Goal: Task Accomplishment & Management: Manage account settings

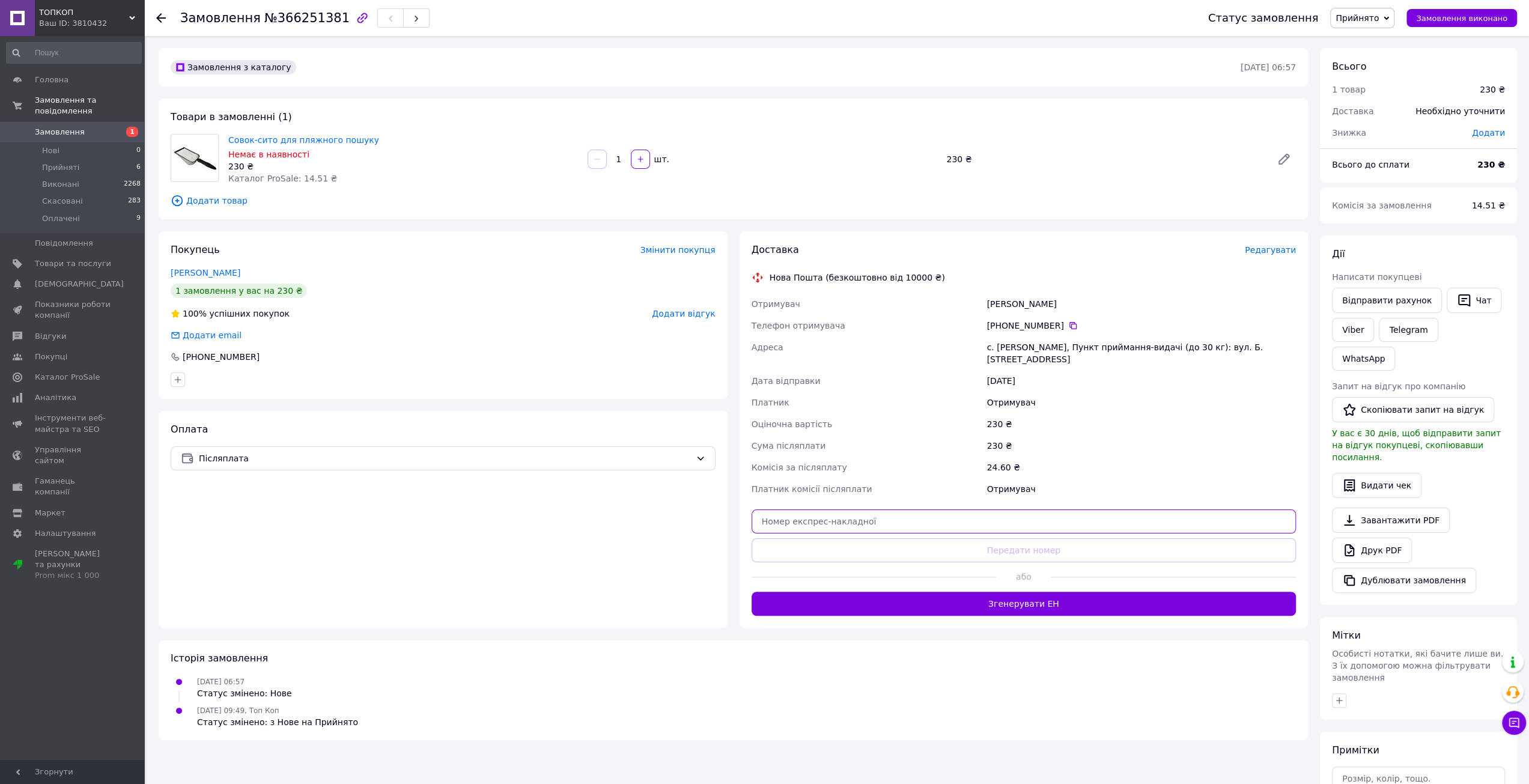
click at [968, 509] on input "text" at bounding box center [1023, 521] width 545 height 24
paste input "20451269253722"
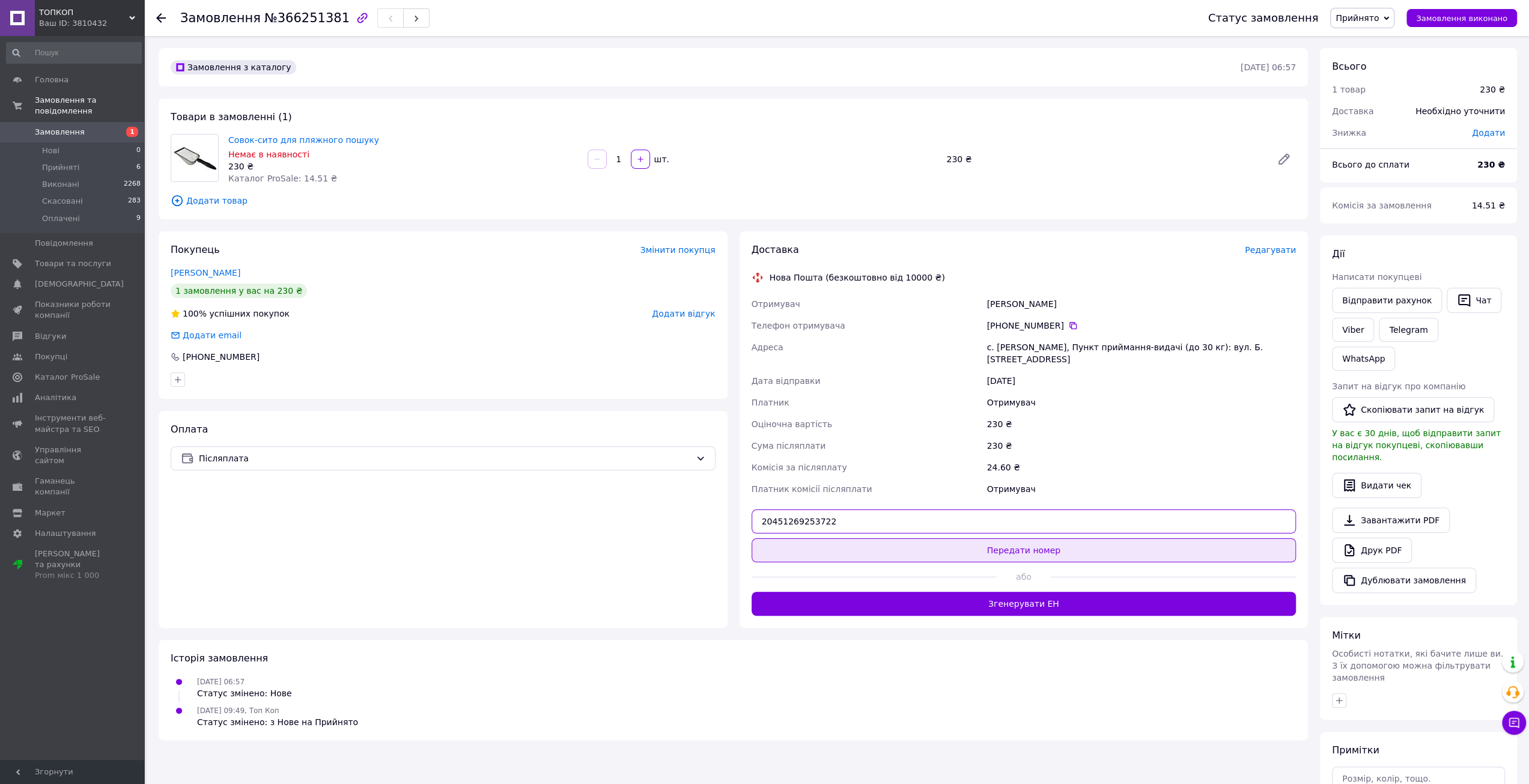
type input "20451269253722"
click at [1006, 538] on button "Передати номер" at bounding box center [1023, 550] width 545 height 24
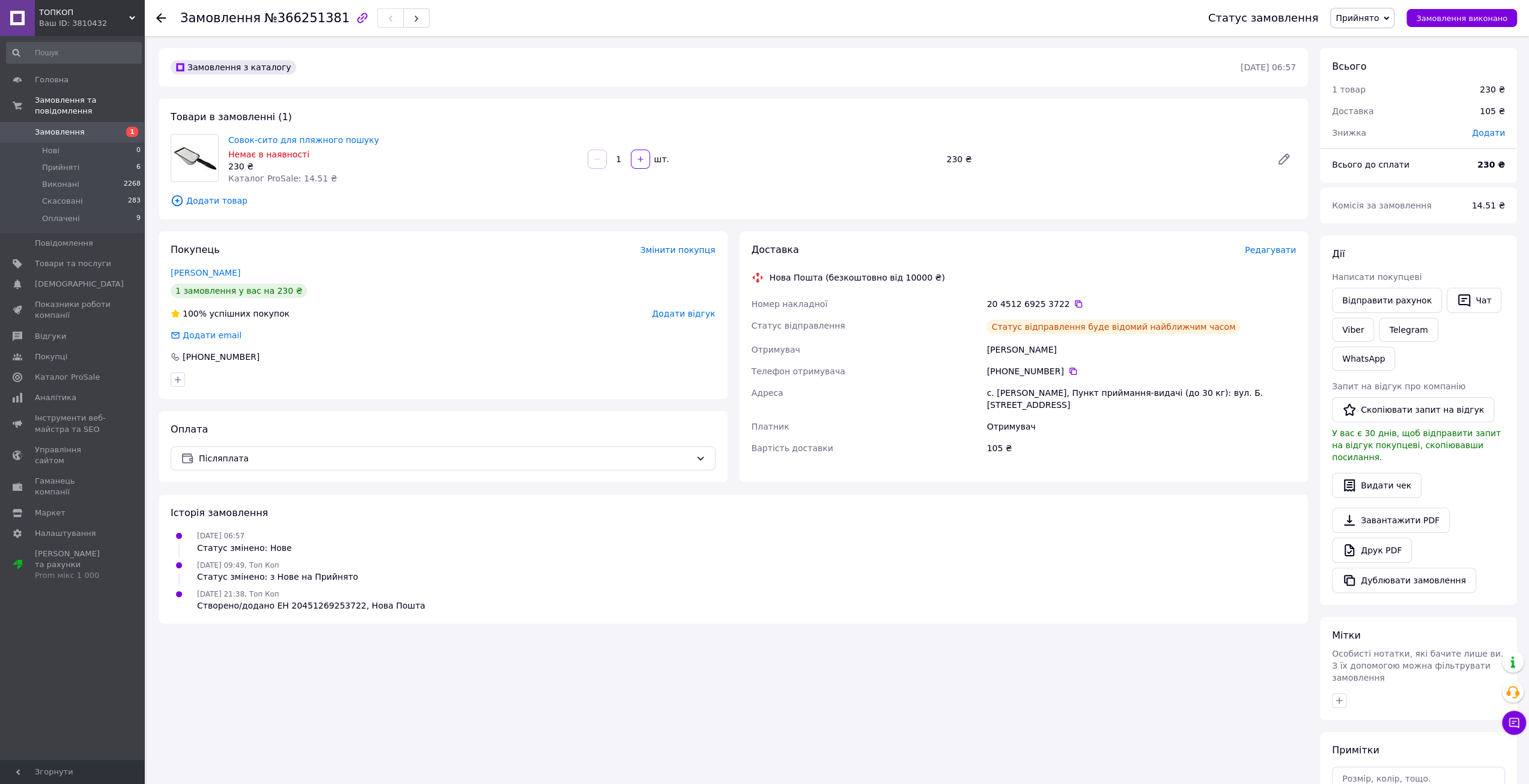
click at [63, 126] on span "Замовлення" at bounding box center [60, 132] width 50 height 11
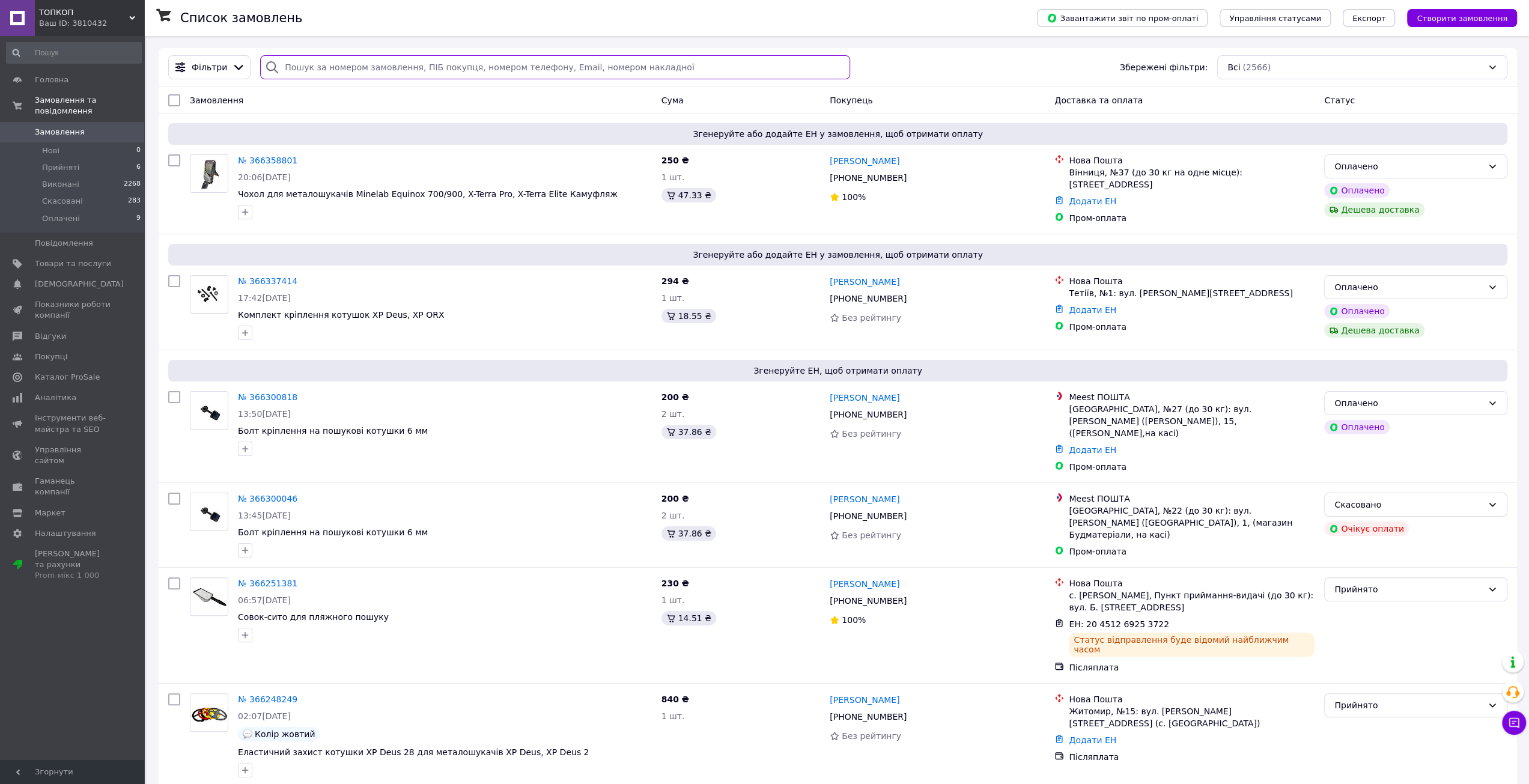
click at [365, 66] on input "search" at bounding box center [554, 67] width 590 height 24
paste input "364738021"
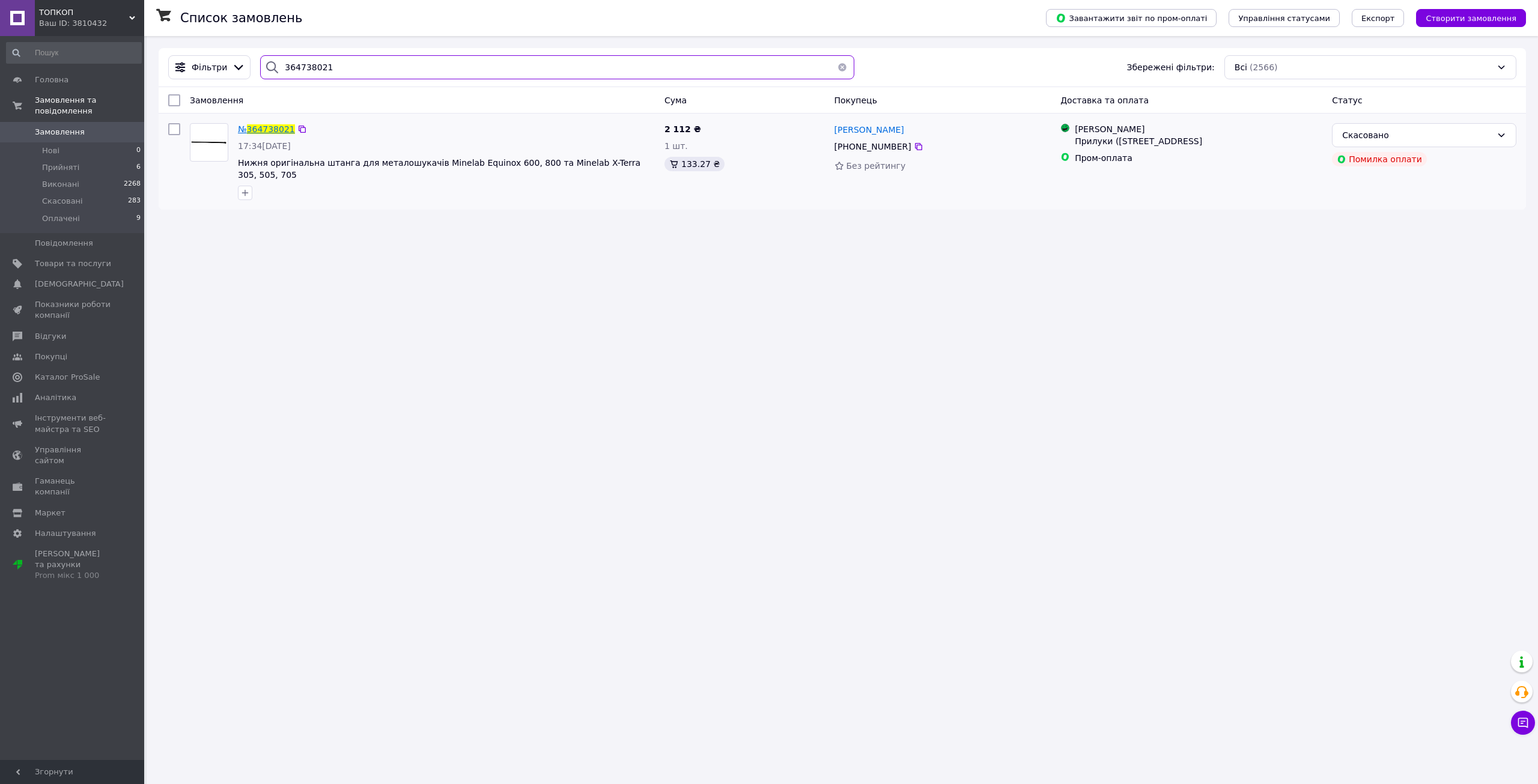
type input "364738021"
click at [258, 130] on span "364738021" at bounding box center [271, 129] width 48 height 10
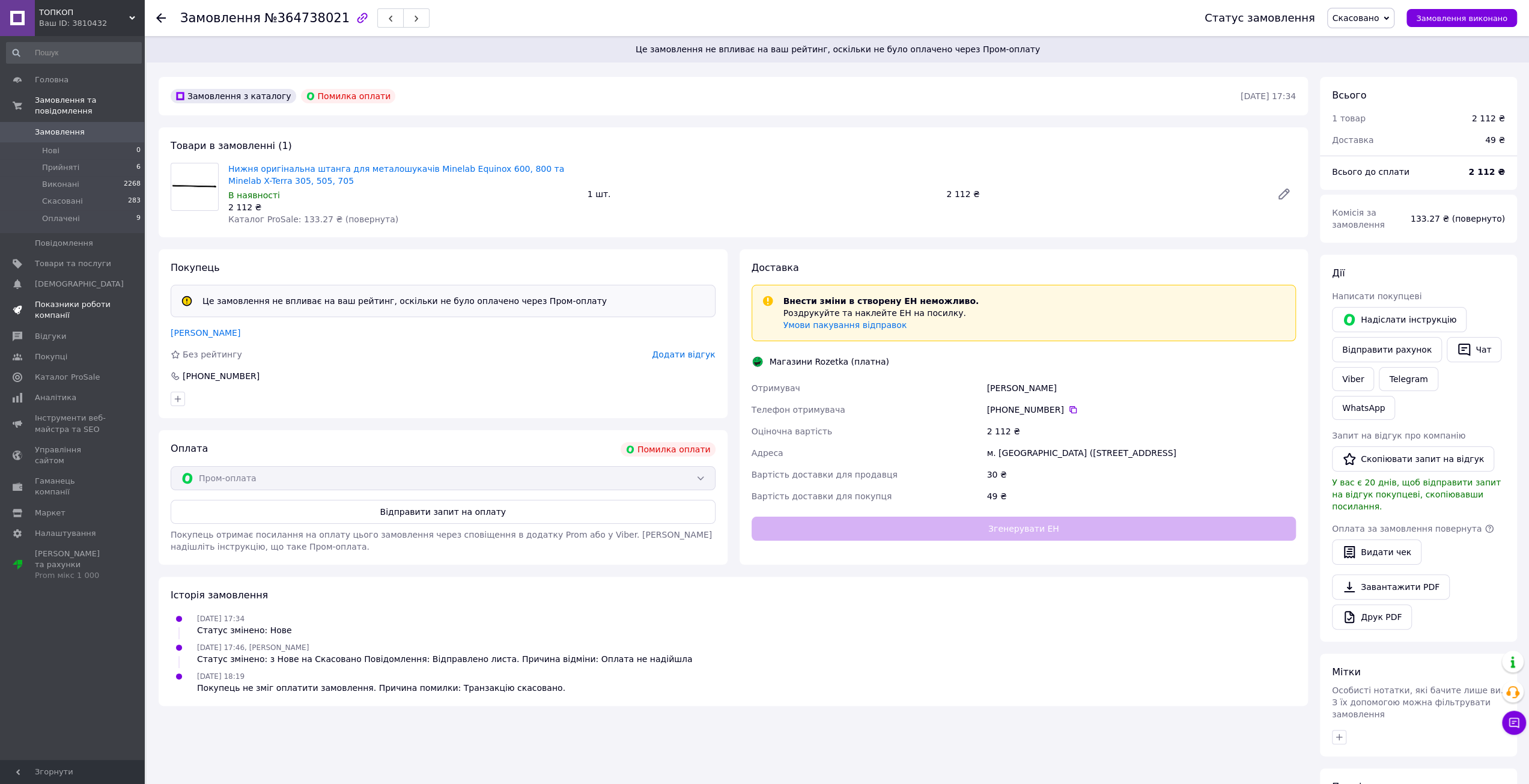
click at [77, 299] on span "Показники роботи компанії" at bounding box center [73, 310] width 77 height 21
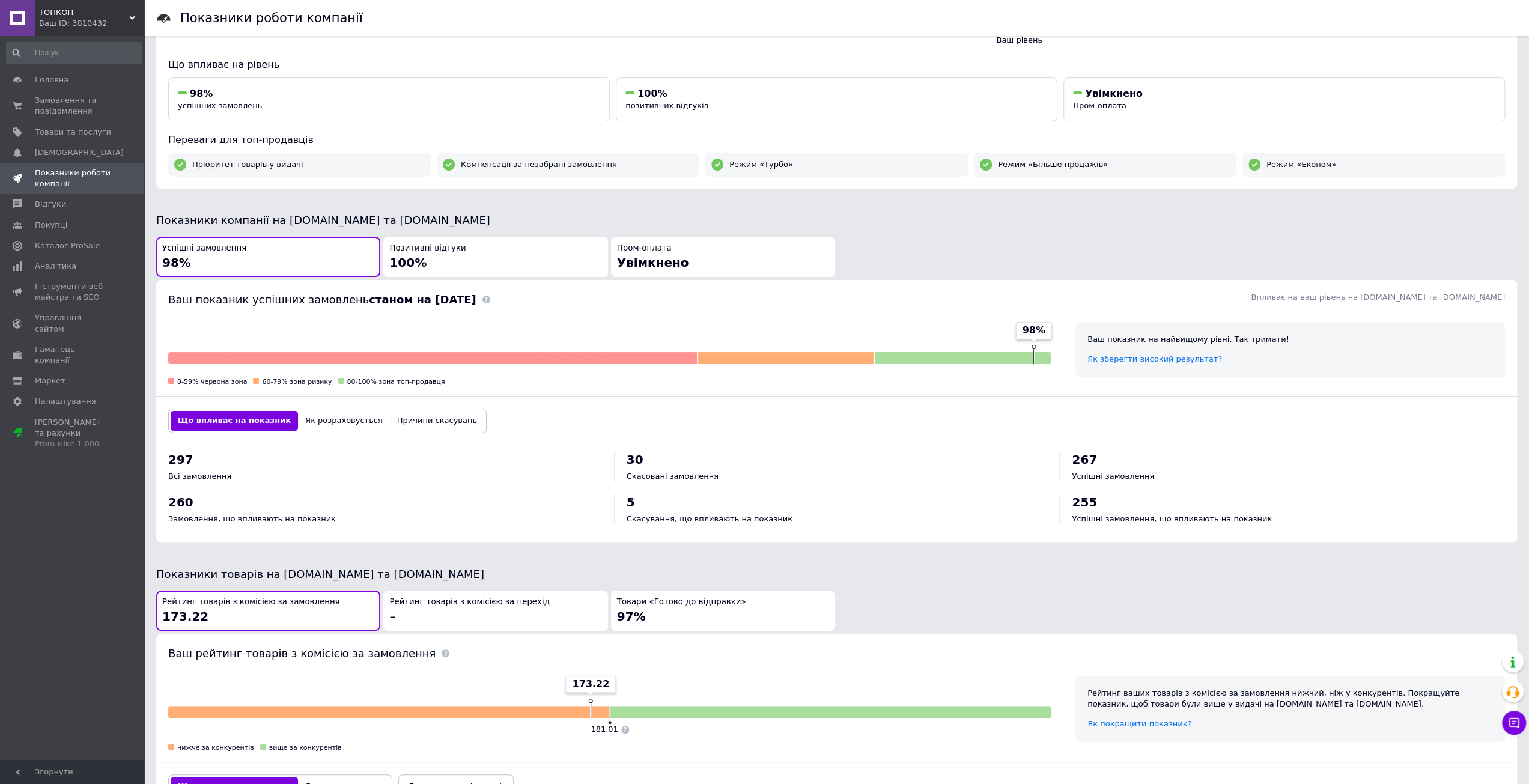
scroll to position [120, 0]
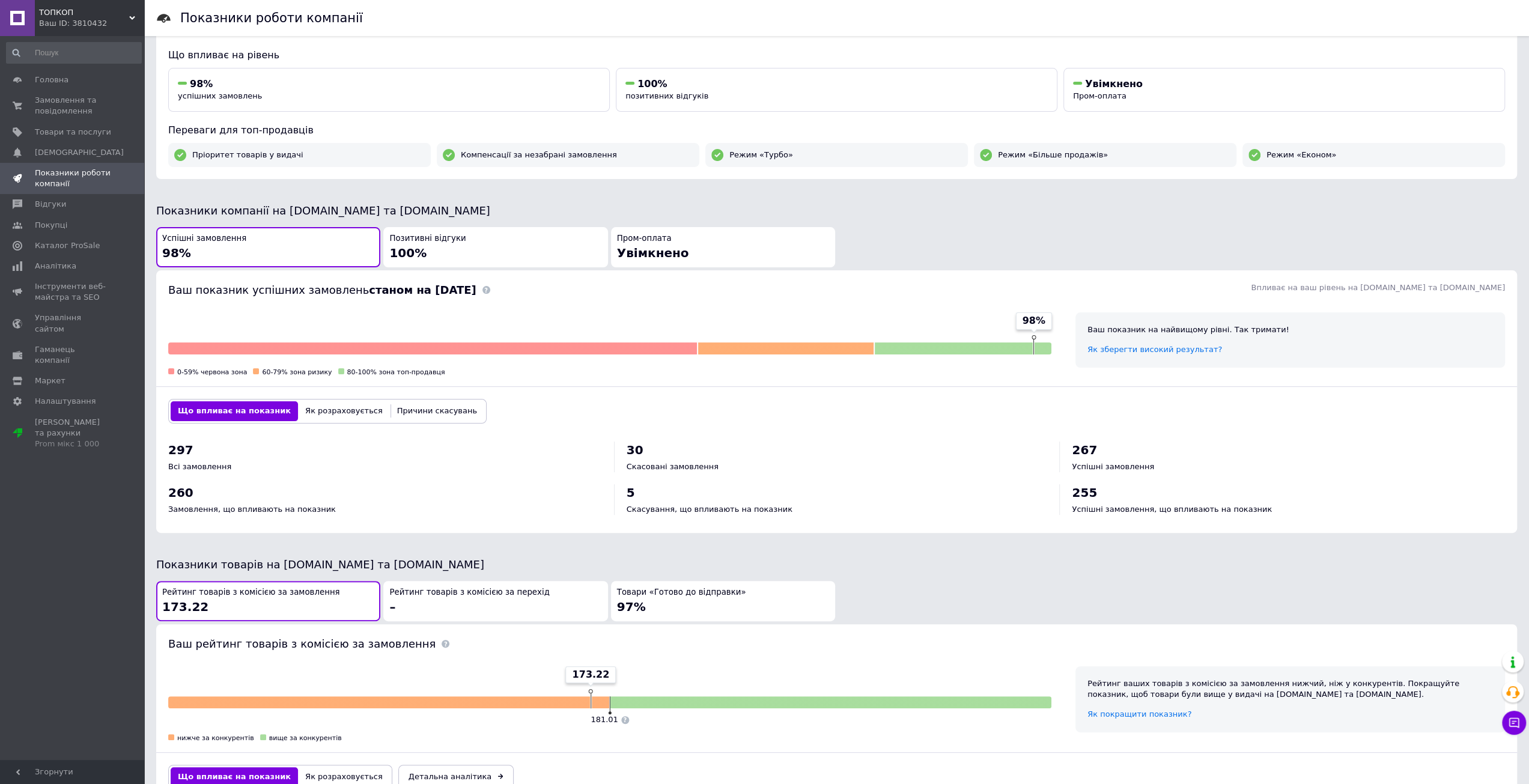
click at [753, 592] on div "Товари «Готово до відправки» 97%" at bounding box center [723, 601] width 212 height 28
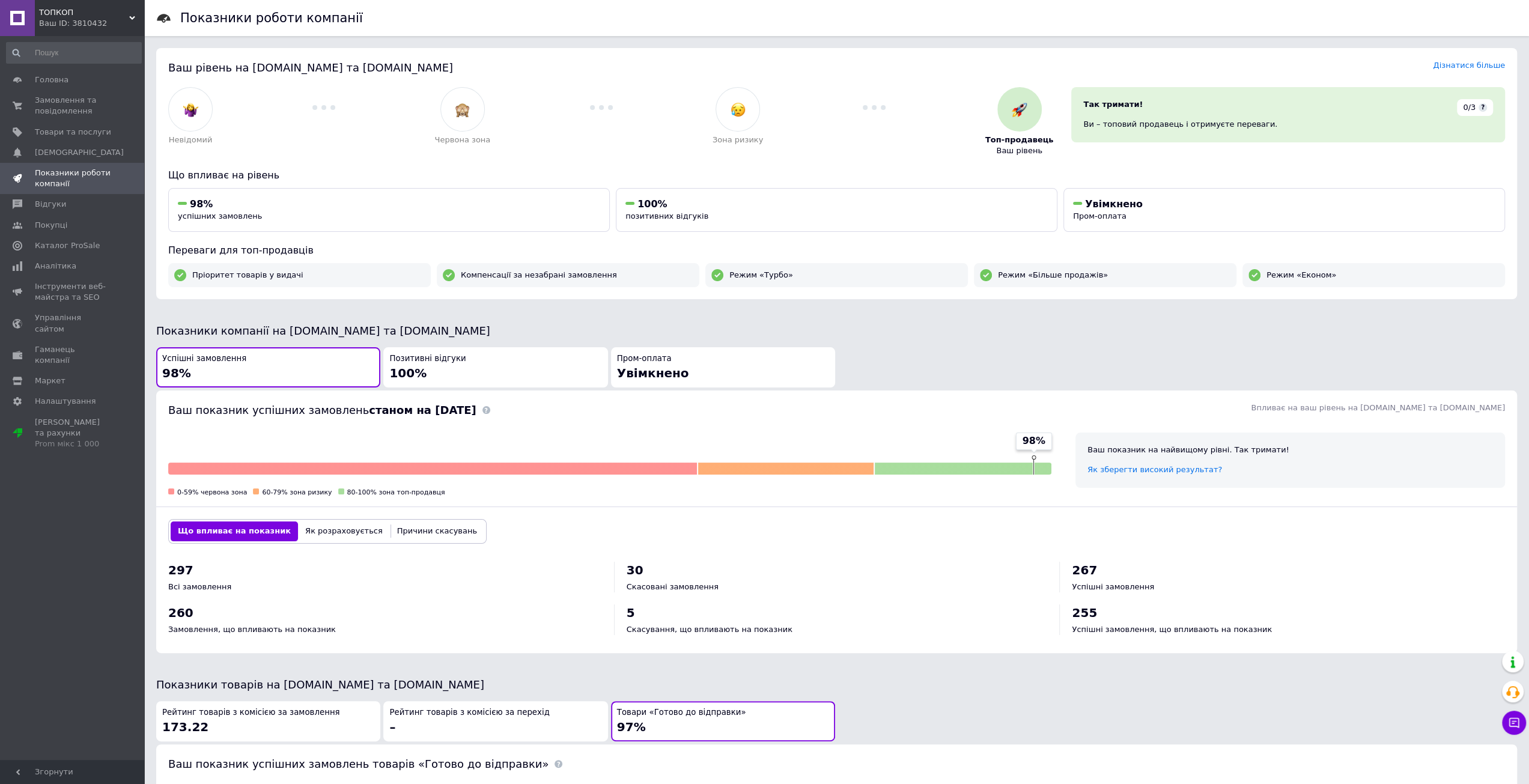
scroll to position [0, 0]
click at [84, 101] on span "Замовлення та повідомлення" at bounding box center [73, 106] width 77 height 21
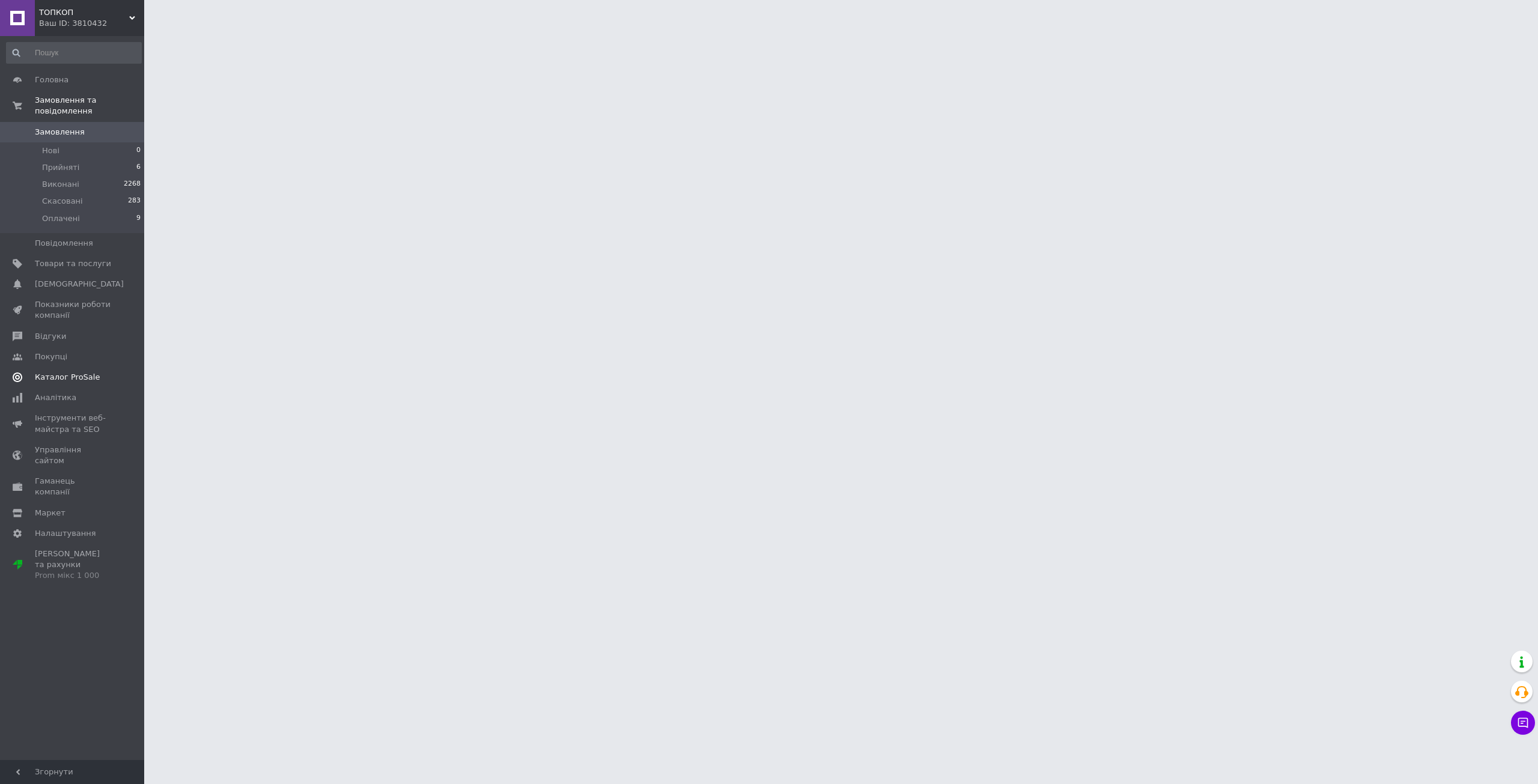
click at [62, 372] on span "Каталог ProSale" at bounding box center [67, 377] width 65 height 11
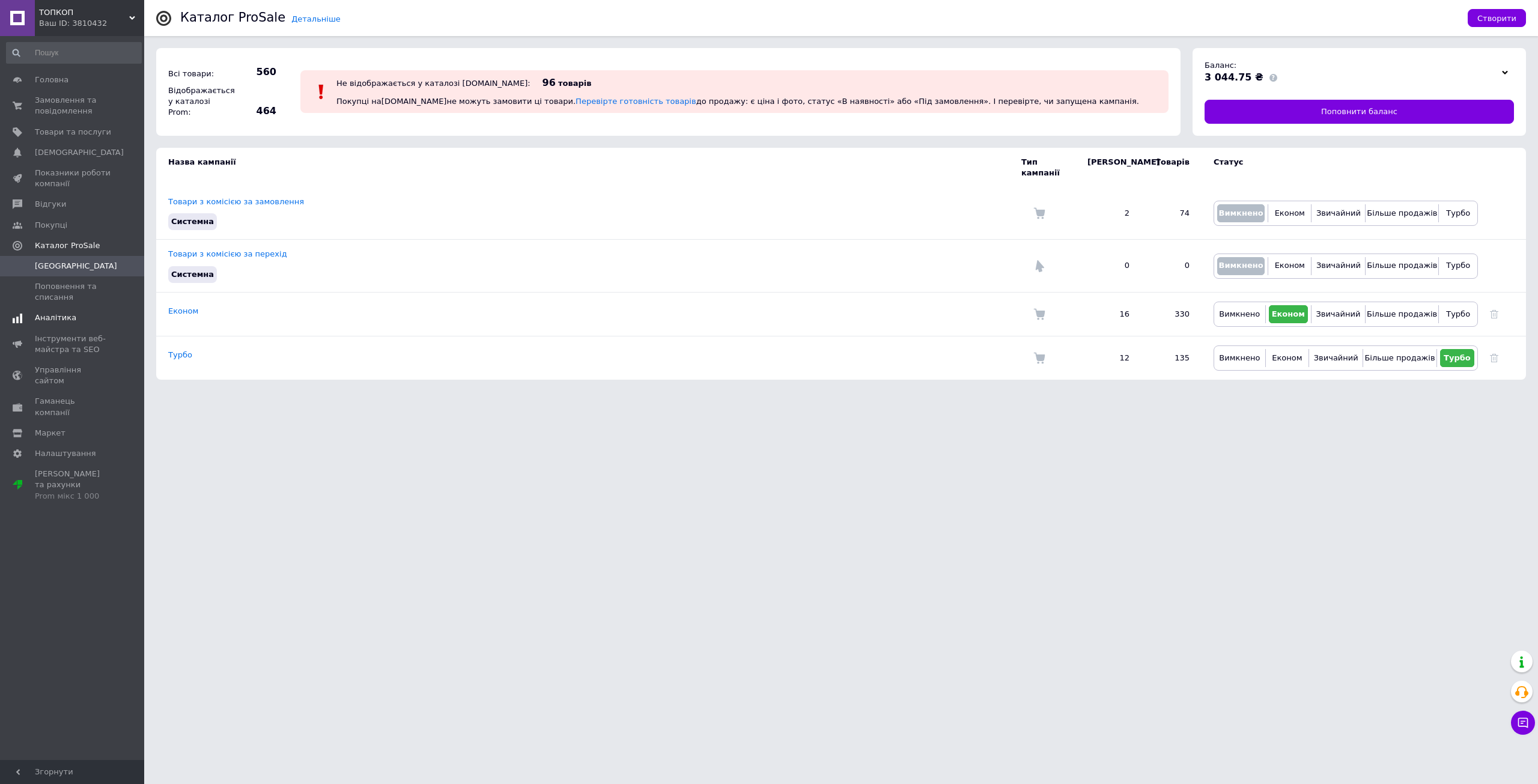
click at [71, 319] on span "Аналітика" at bounding box center [73, 318] width 77 height 11
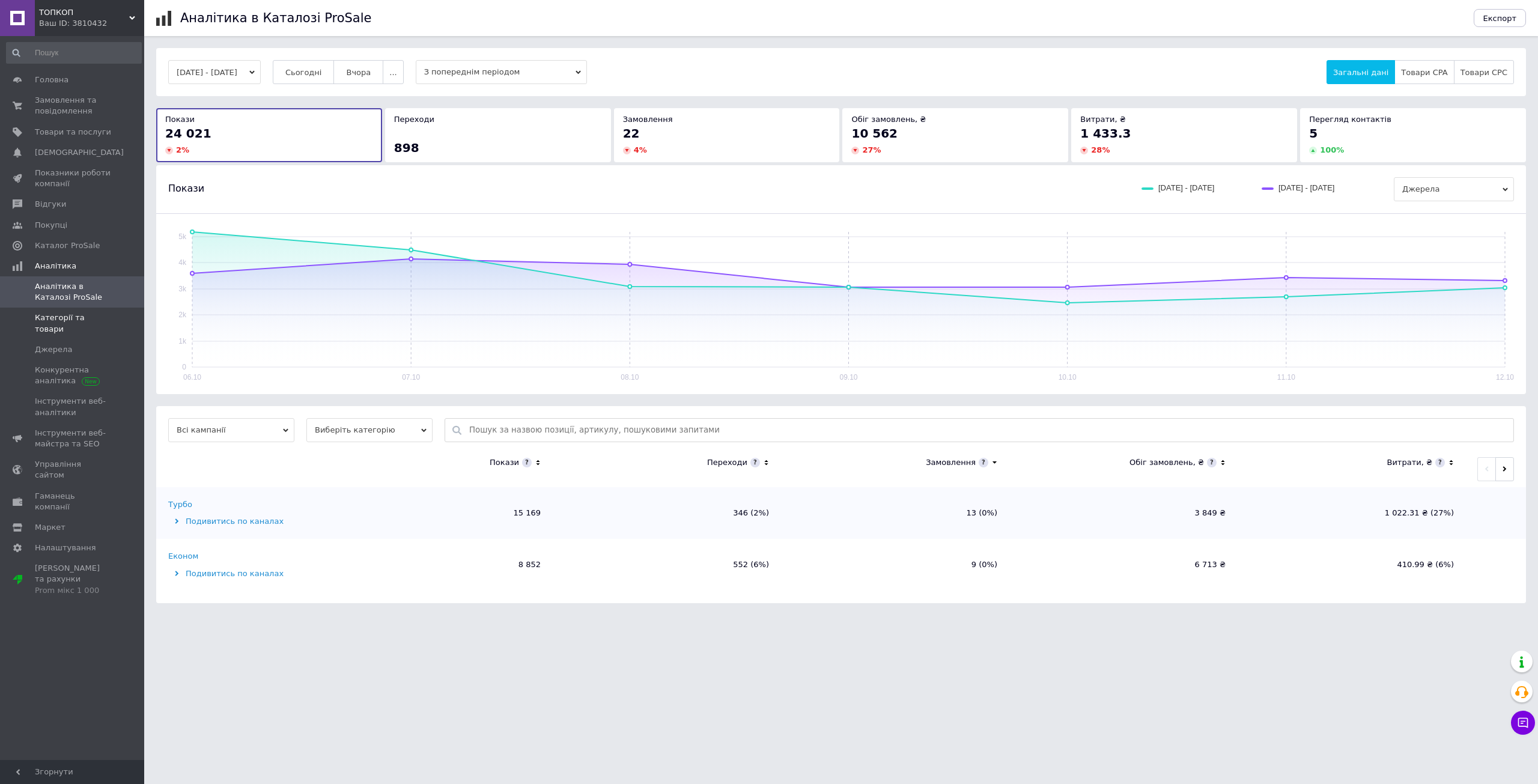
click at [92, 320] on span "Категорії та товари" at bounding box center [73, 323] width 77 height 21
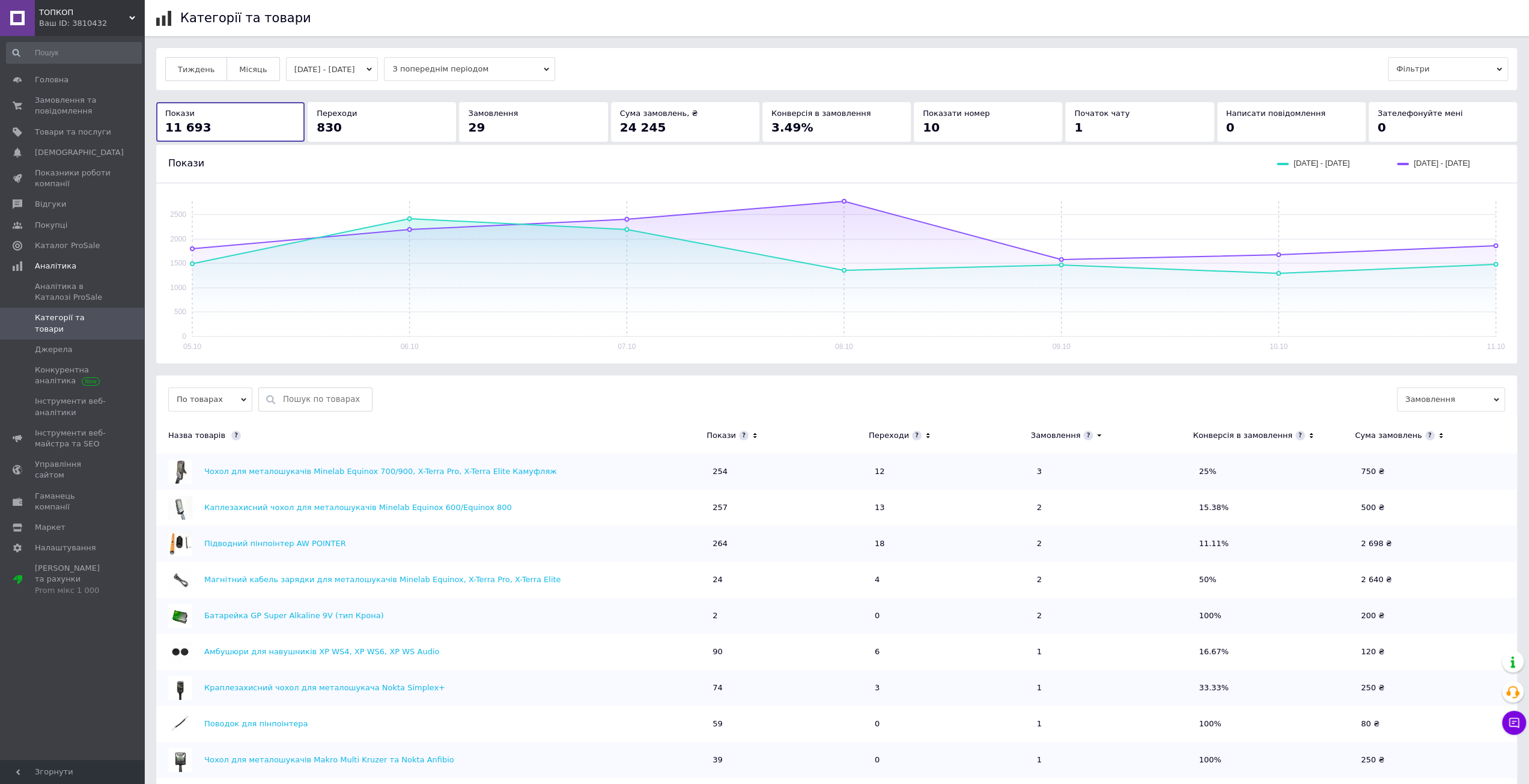
click at [924, 433] on icon at bounding box center [927, 434] width 8 height 10
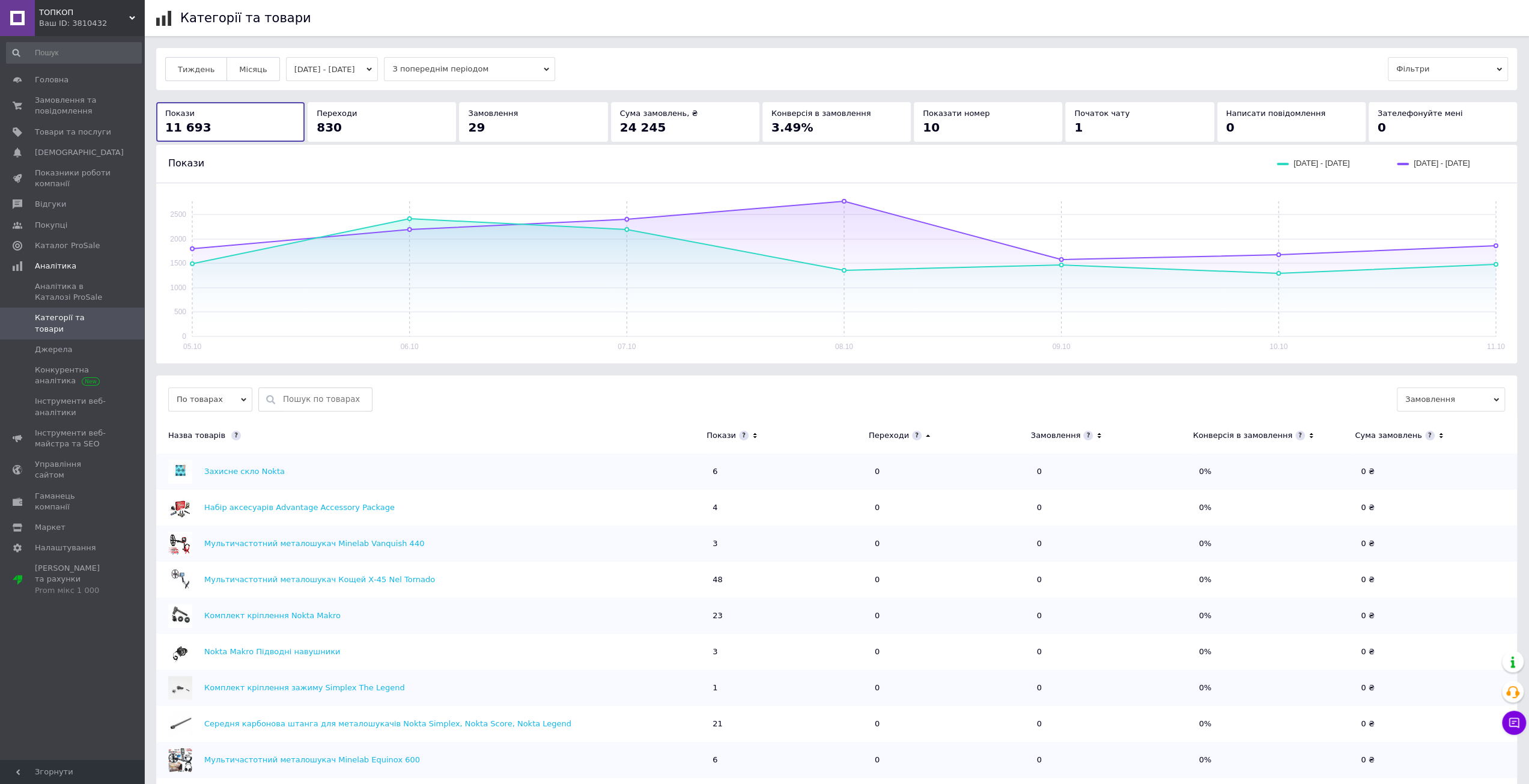
click at [924, 435] on icon at bounding box center [927, 434] width 8 height 10
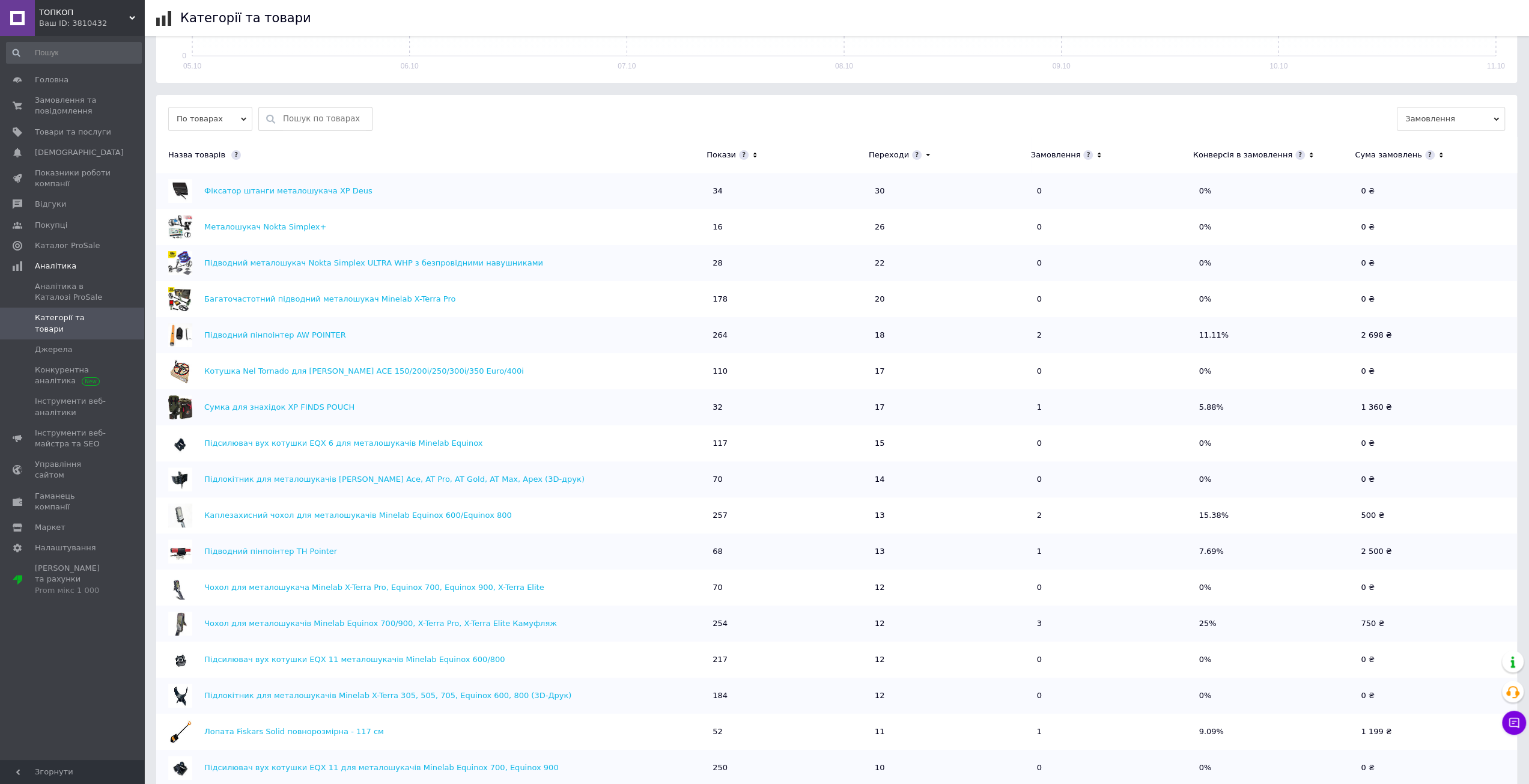
scroll to position [226, 0]
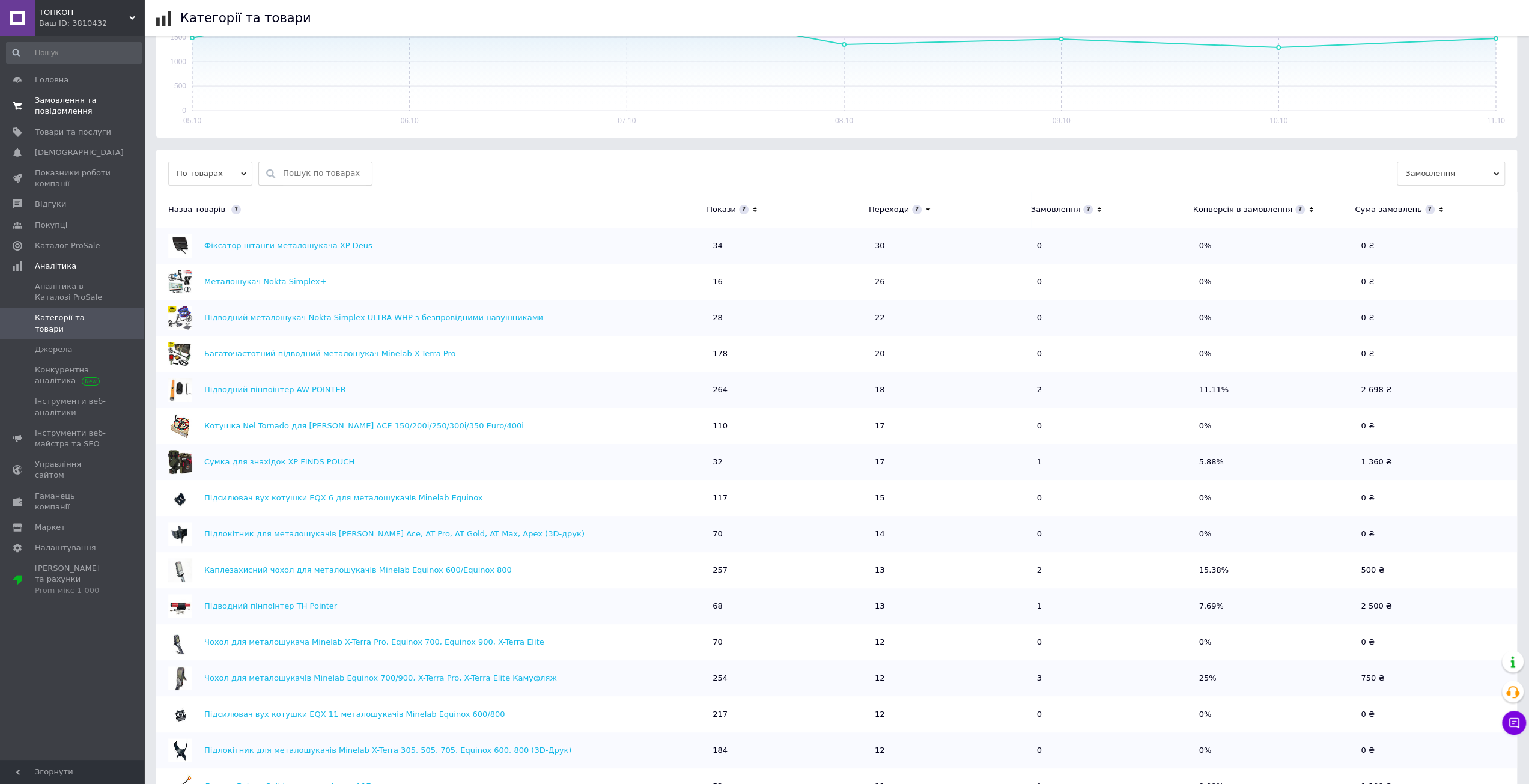
click at [56, 101] on span "Замовлення та повідомлення" at bounding box center [73, 106] width 77 height 21
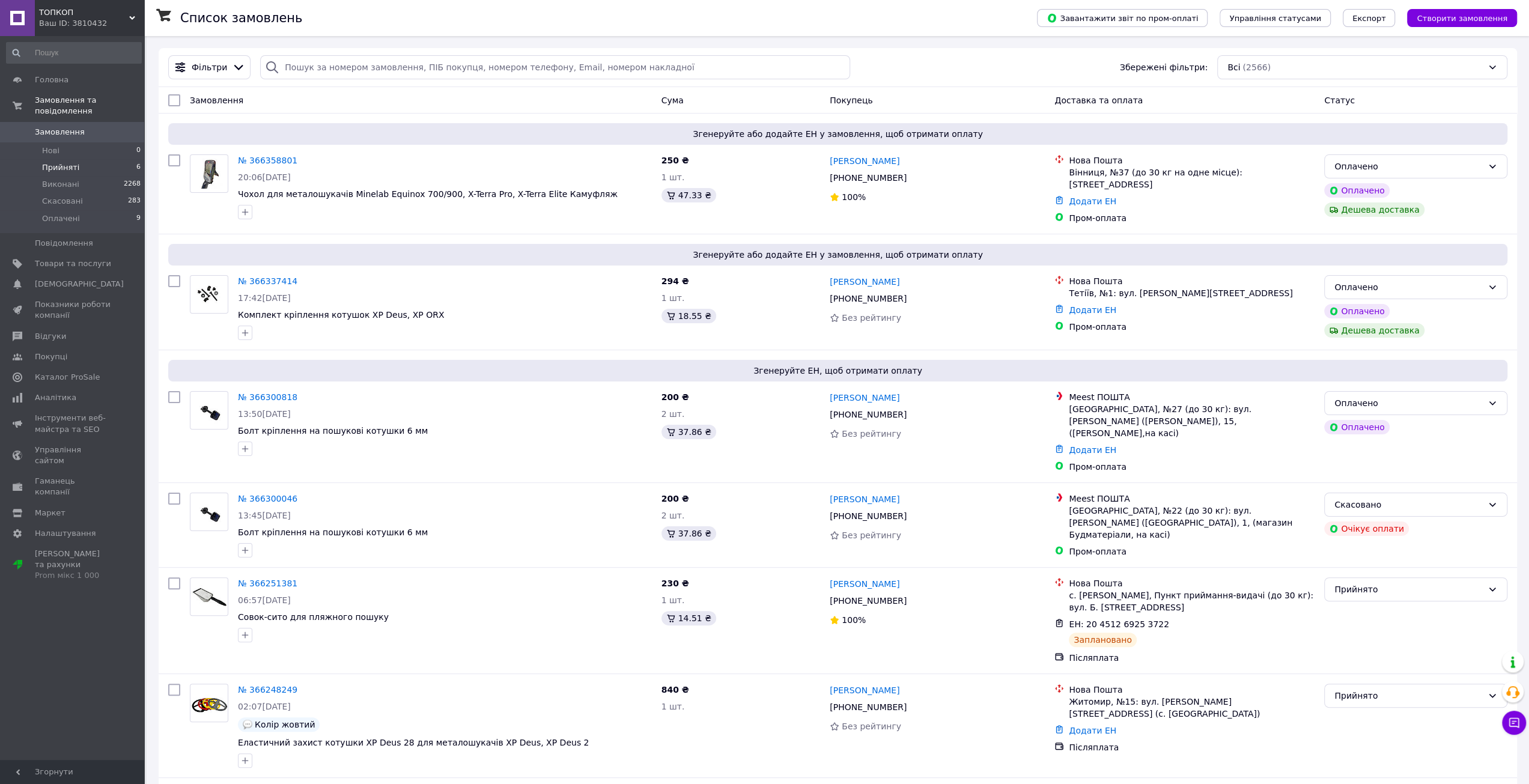
click at [58, 162] on span "Прийняті" at bounding box center [61, 167] width 37 height 11
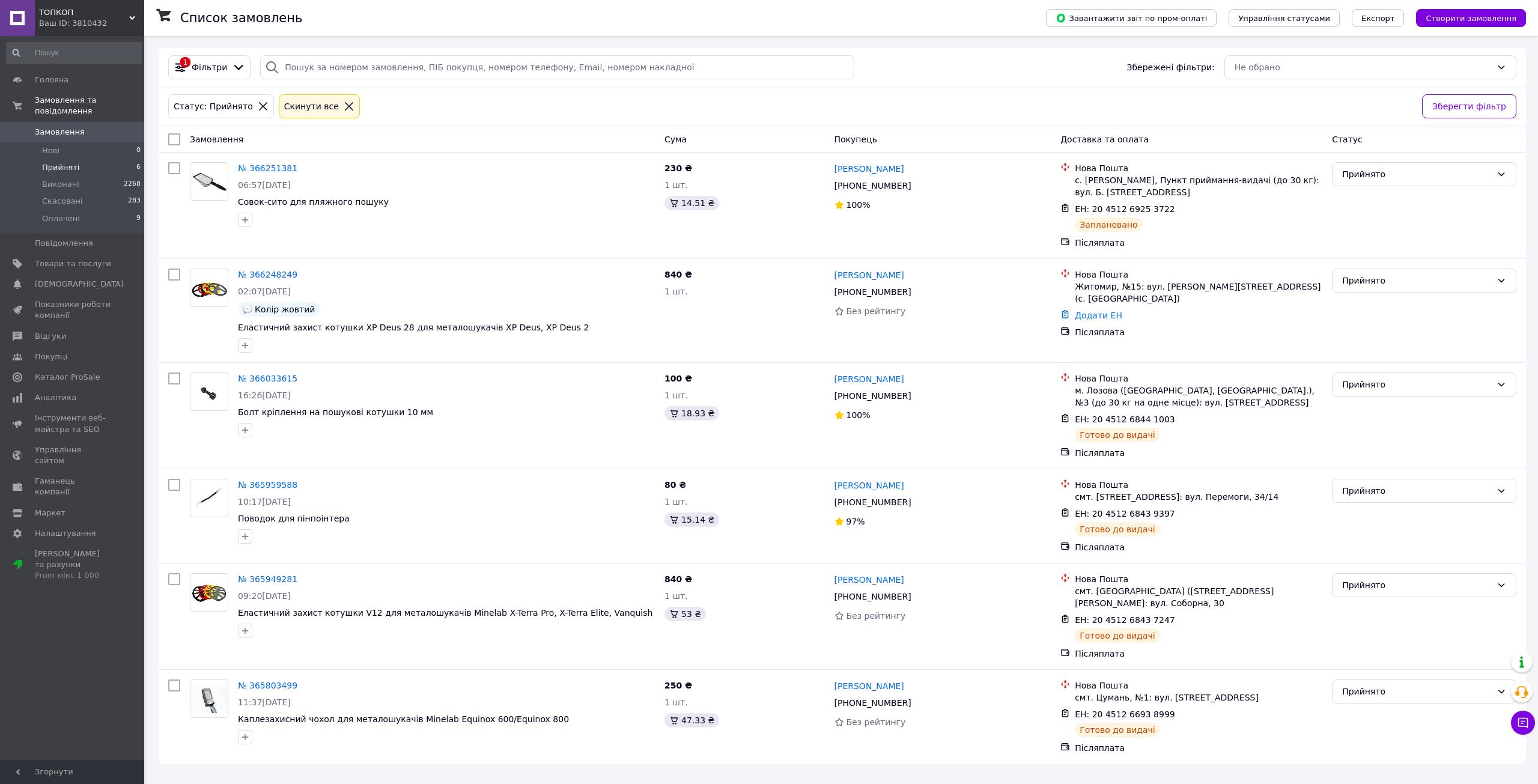
click at [63, 126] on span "Замовлення" at bounding box center [60, 132] width 50 height 11
